Goal: Navigation & Orientation: Find specific page/section

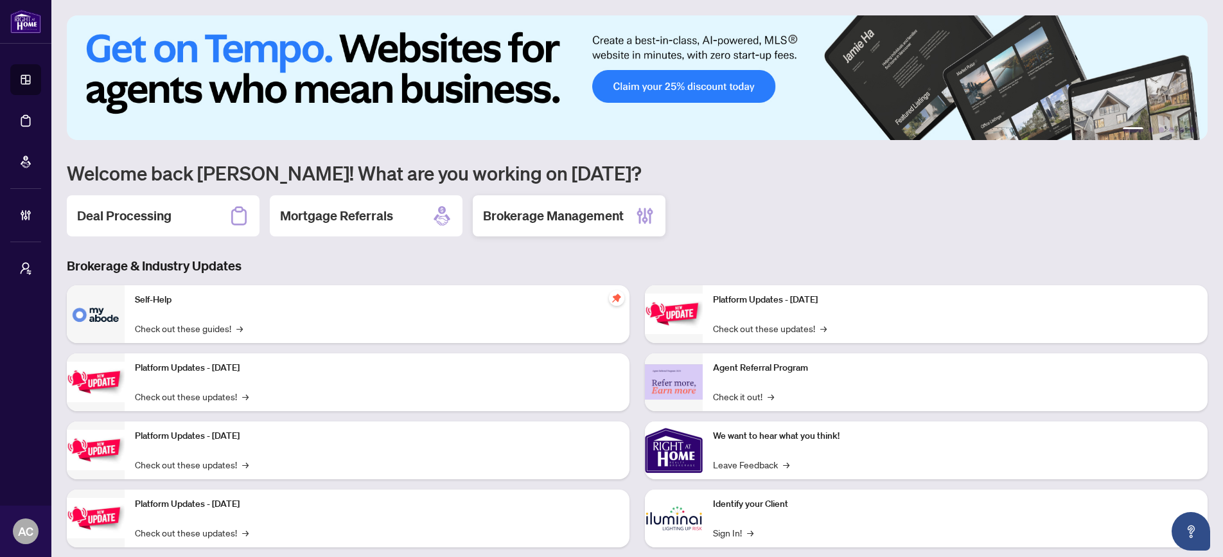
click at [552, 218] on h2 "Brokerage Management" at bounding box center [553, 216] width 141 height 18
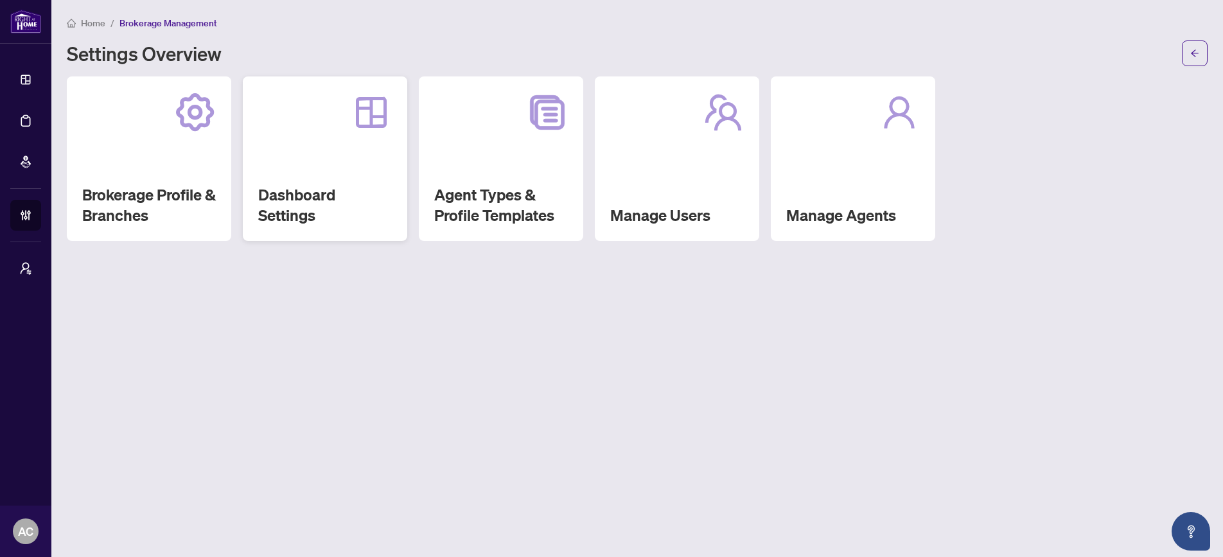
click at [320, 200] on h2 "Dashboard Settings" at bounding box center [325, 204] width 134 height 41
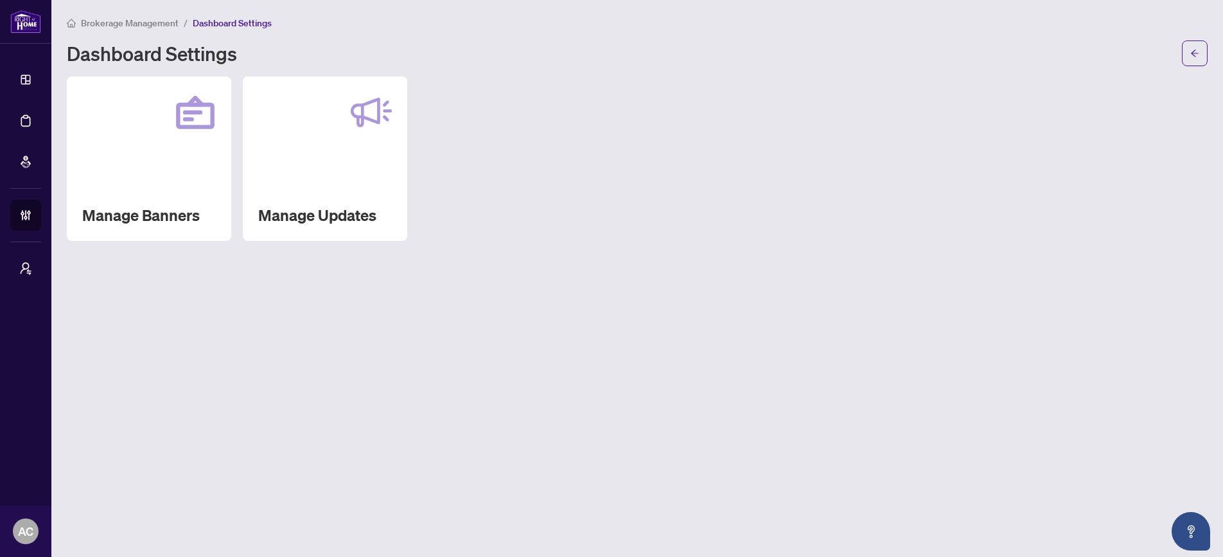
click at [142, 19] on span "Brokerage Management" at bounding box center [130, 23] width 98 height 12
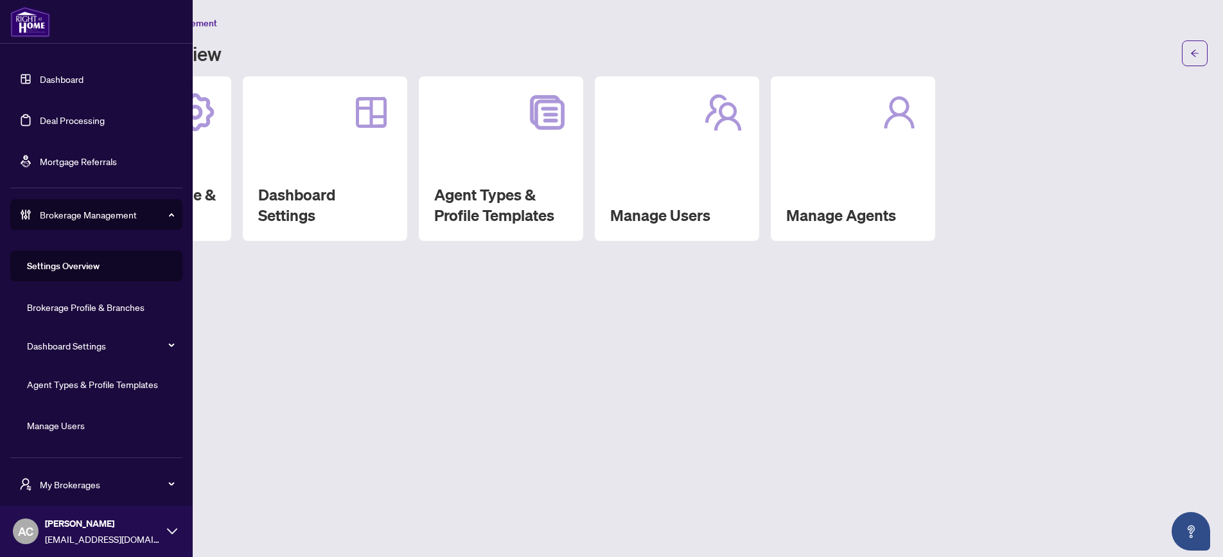
scroll to position [36, 0]
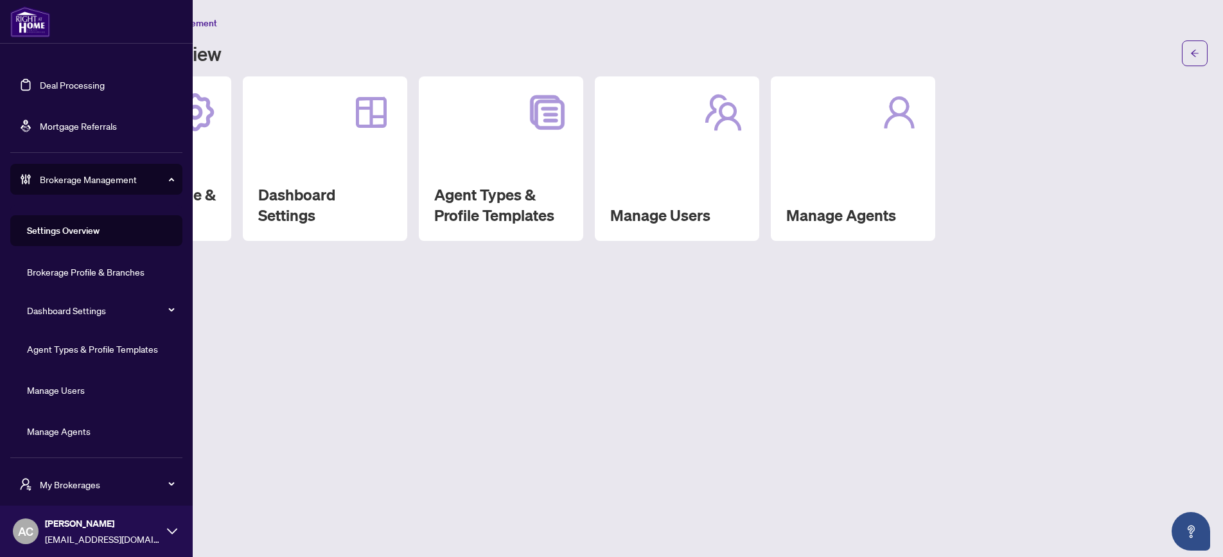
click at [70, 482] on span "My Brokerages" at bounding box center [107, 484] width 134 height 14
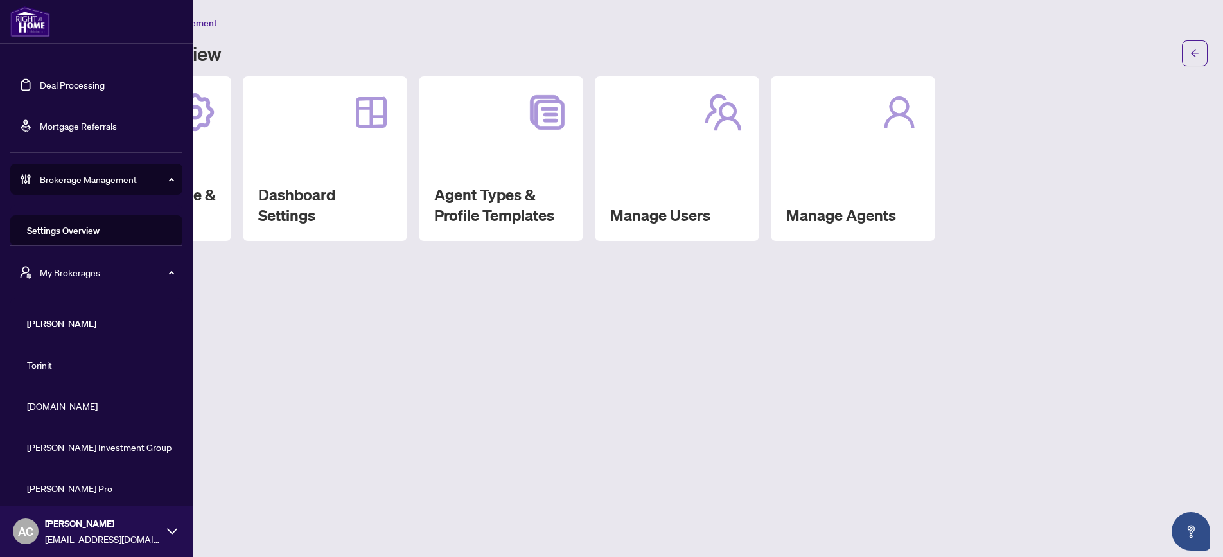
click at [60, 327] on span "[PERSON_NAME]" at bounding box center [100, 324] width 146 height 14
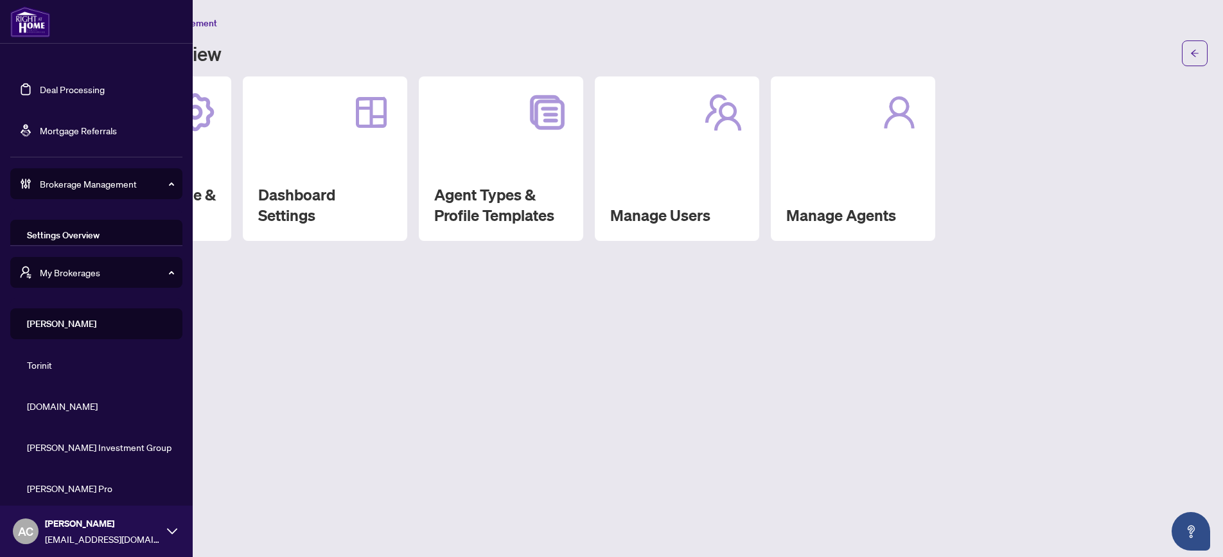
scroll to position [37, 0]
click at [101, 272] on span "My Brokerages" at bounding box center [107, 272] width 134 height 14
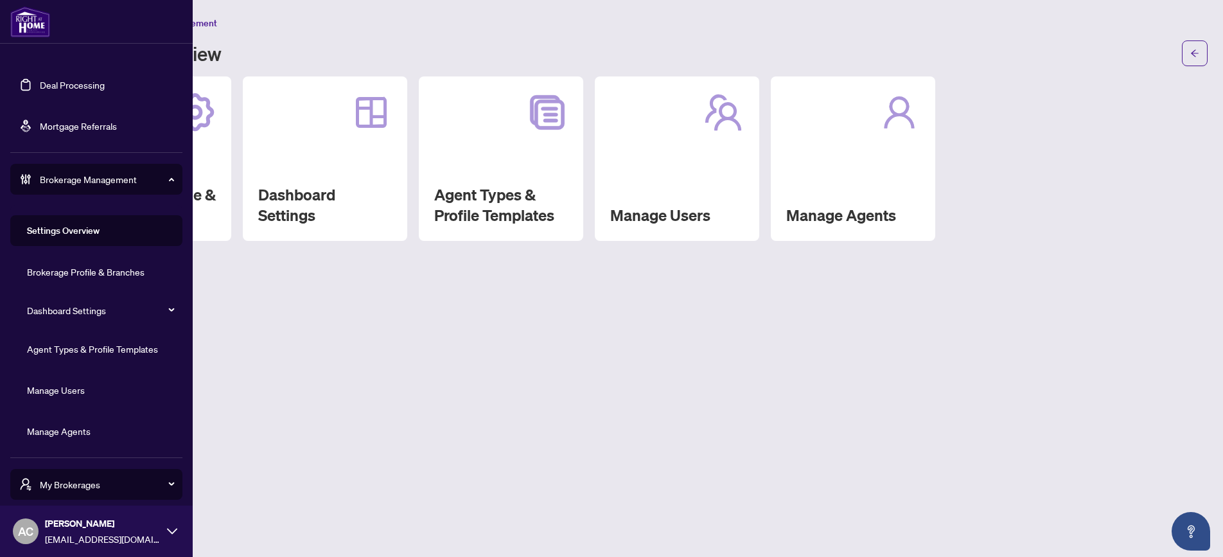
scroll to position [36, 0]
click at [111, 274] on link "Brokerage Profile & Branches" at bounding box center [86, 272] width 118 height 12
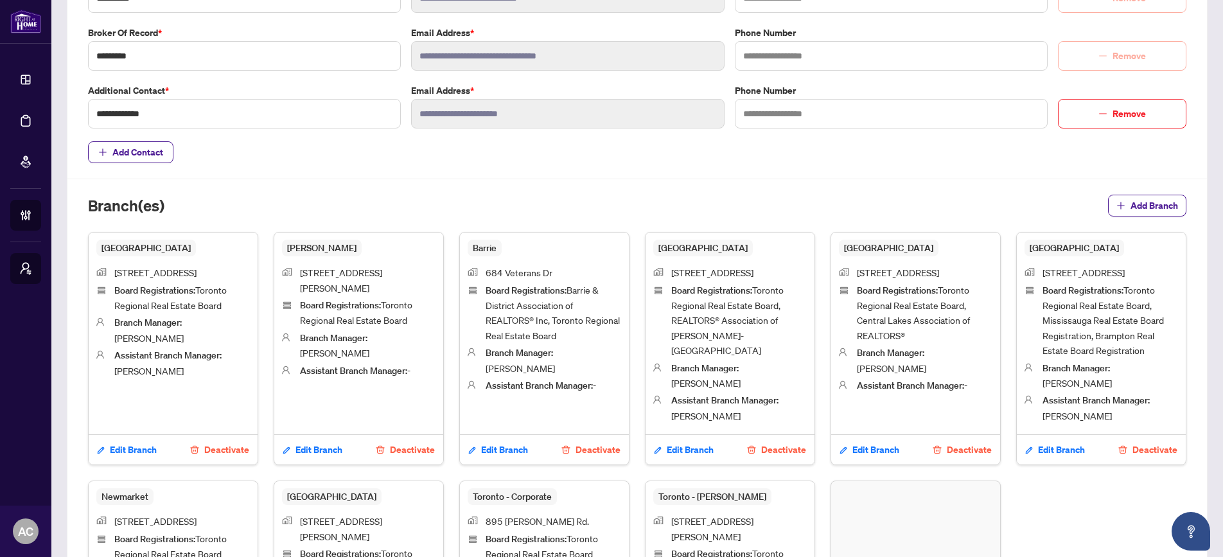
scroll to position [380, 0]
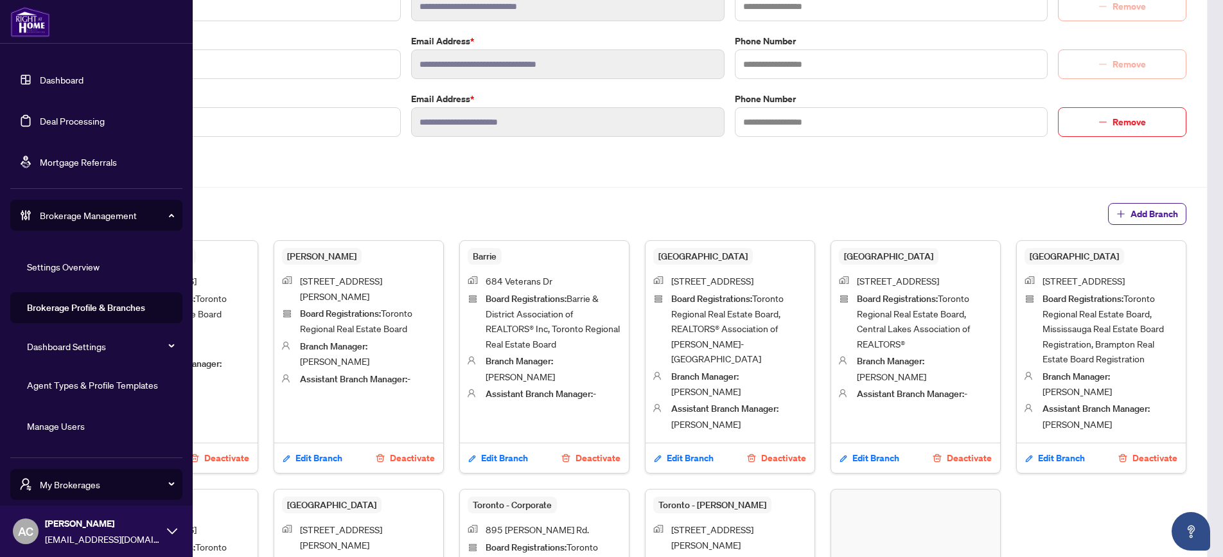
click at [92, 267] on link "Settings Overview" at bounding box center [63, 267] width 73 height 12
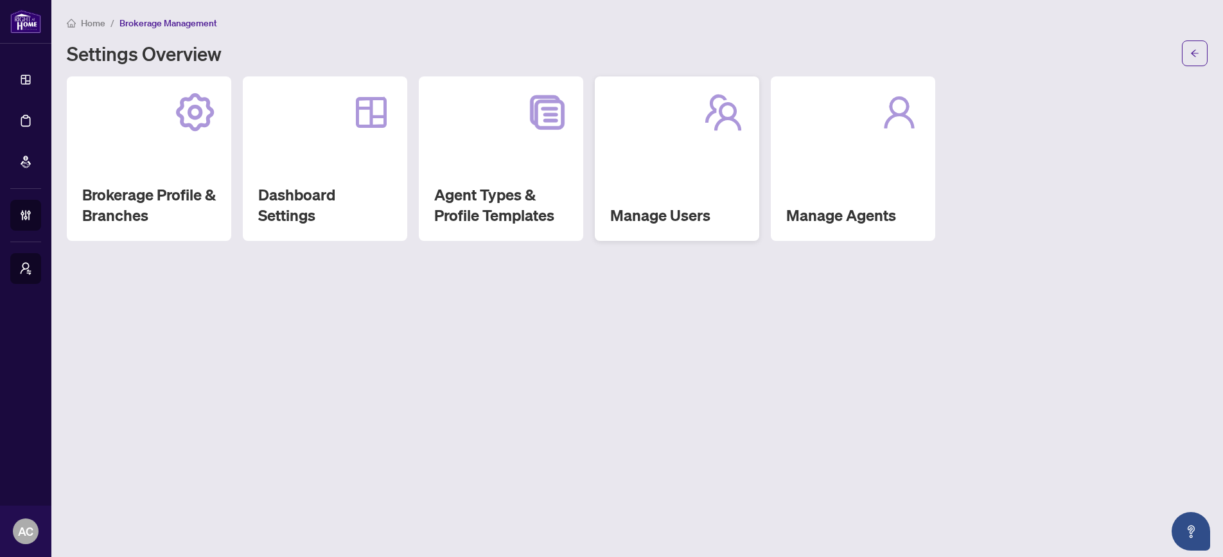
click at [662, 202] on div "Manage Users" at bounding box center [677, 158] width 164 height 164
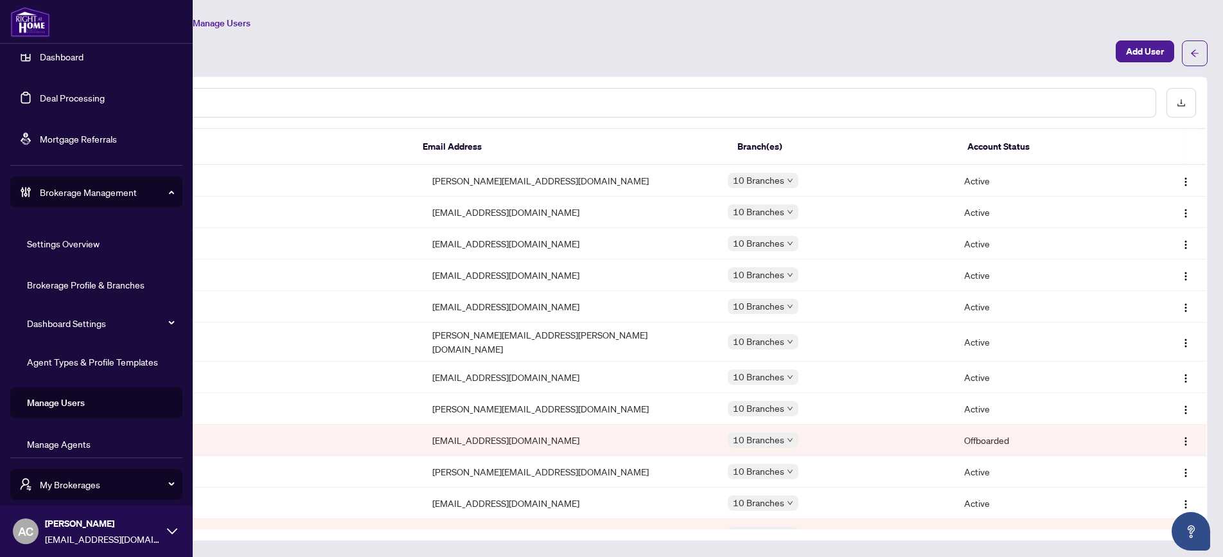
scroll to position [36, 0]
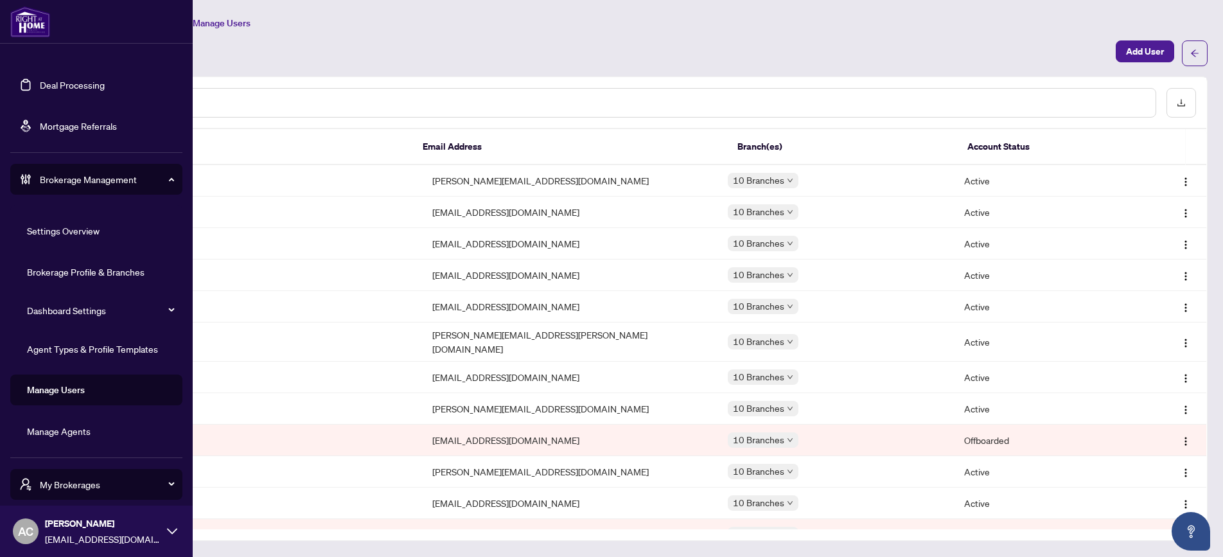
click at [65, 435] on link "Manage Agents" at bounding box center [59, 431] width 64 height 12
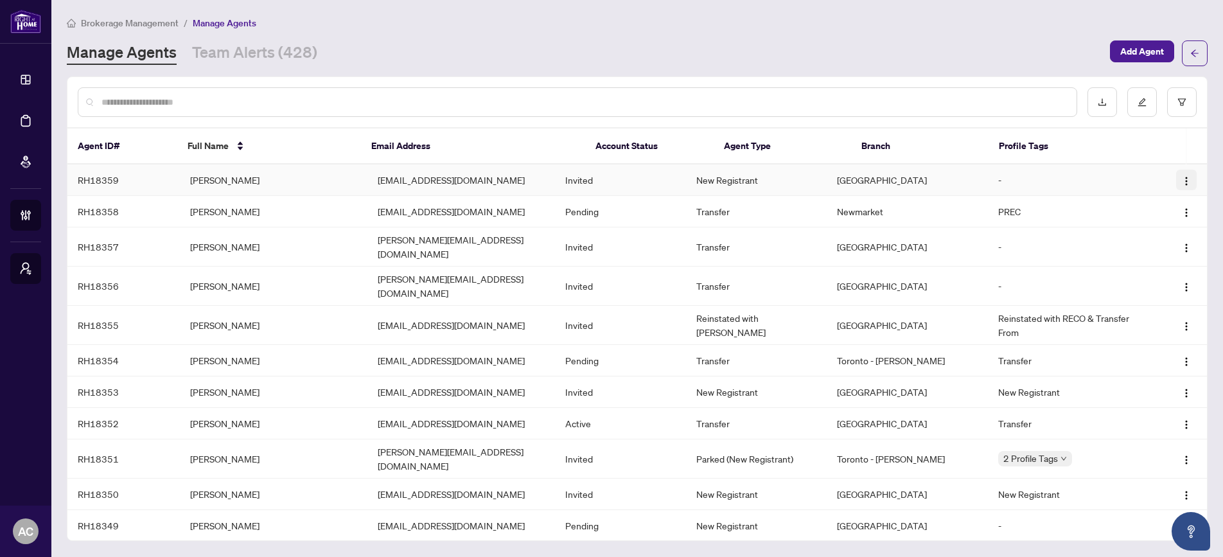
click at [1183, 177] on img "button" at bounding box center [1186, 181] width 10 height 10
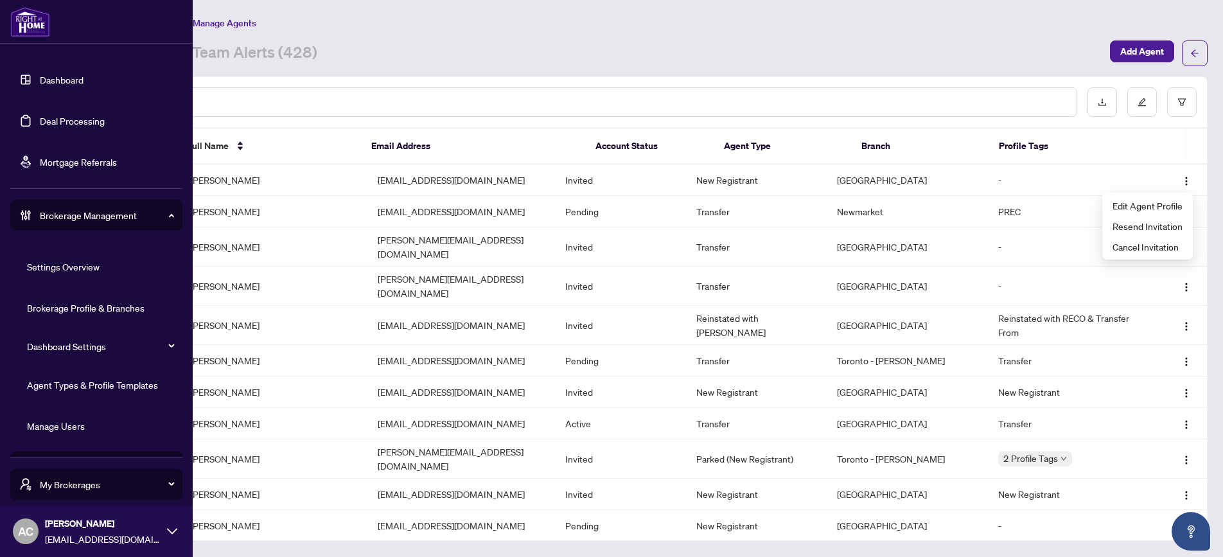
click at [61, 77] on link "Dashboard" at bounding box center [62, 80] width 44 height 12
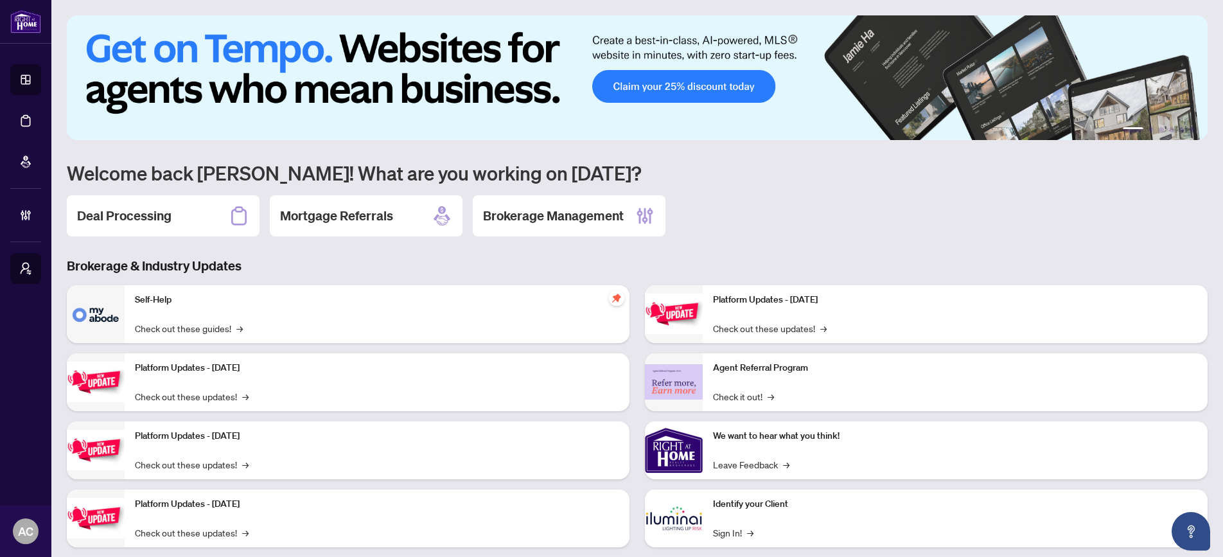
scroll to position [25, 0]
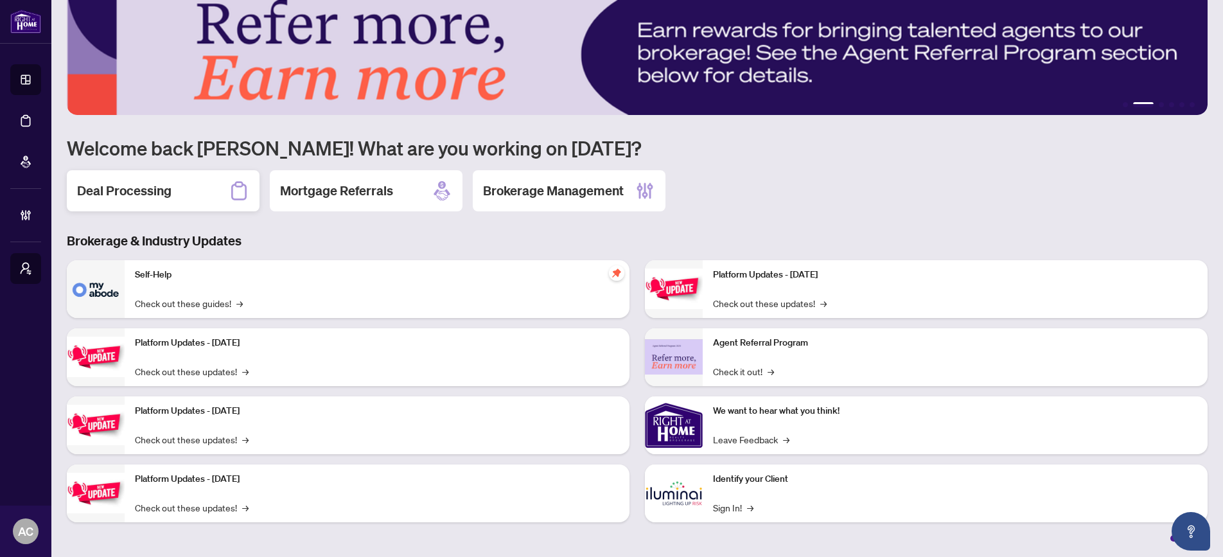
click at [132, 190] on h2 "Deal Processing" at bounding box center [124, 191] width 94 height 18
